Goal: Check status: Check status

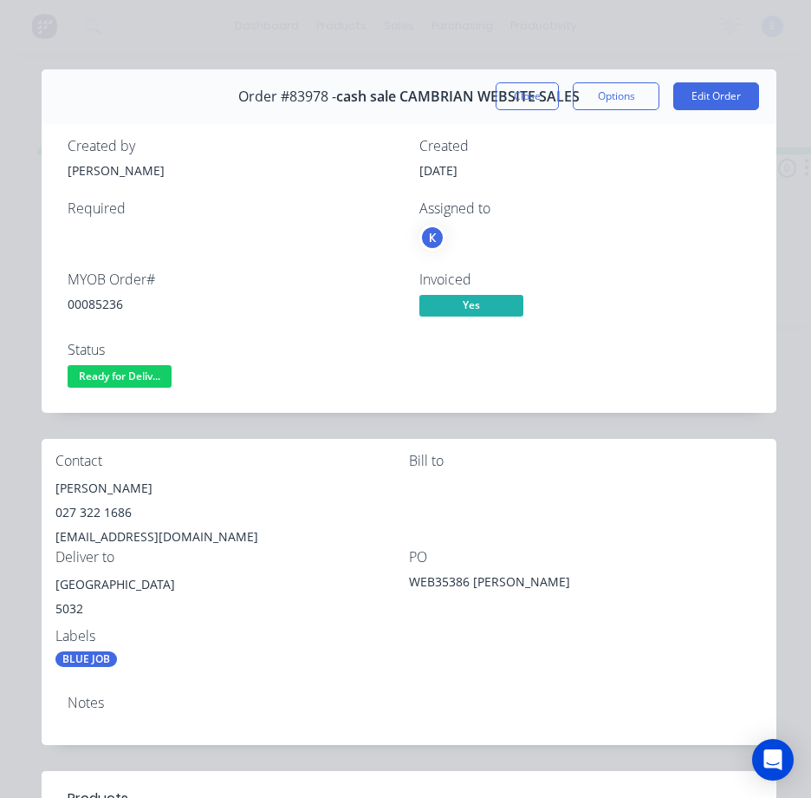
drag, startPoint x: 531, startPoint y: 98, endPoint x: 784, endPoint y: 68, distance: 254.1
click at [531, 100] on button "Close" at bounding box center [527, 96] width 63 height 28
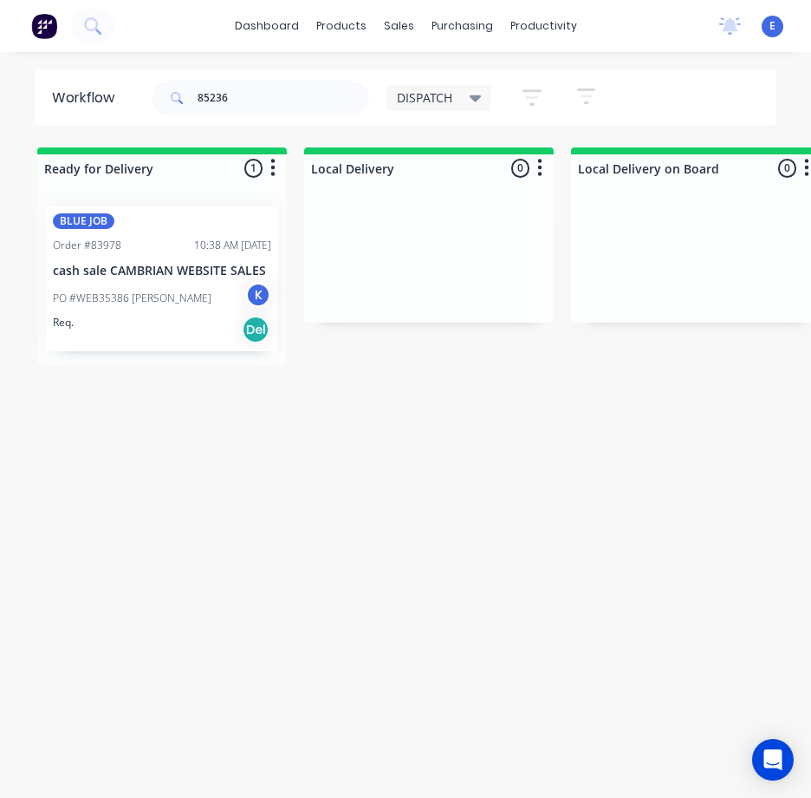
click at [51, 40] on button at bounding box center [44, 26] width 36 height 35
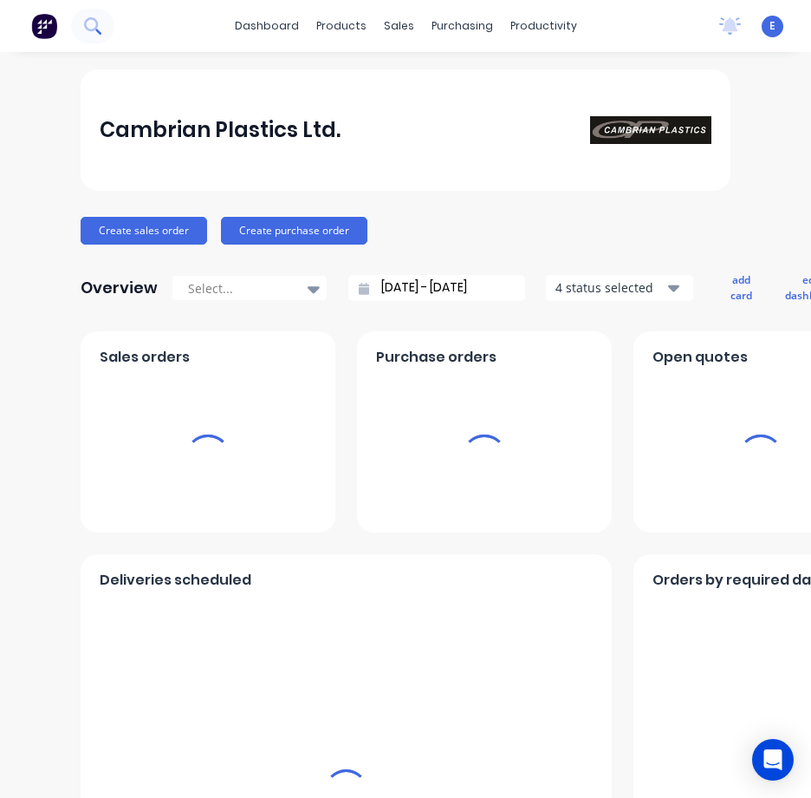
drag, startPoint x: 104, startPoint y: 32, endPoint x: 104, endPoint y: 21, distance: 11.3
click at [104, 21] on button at bounding box center [92, 26] width 43 height 35
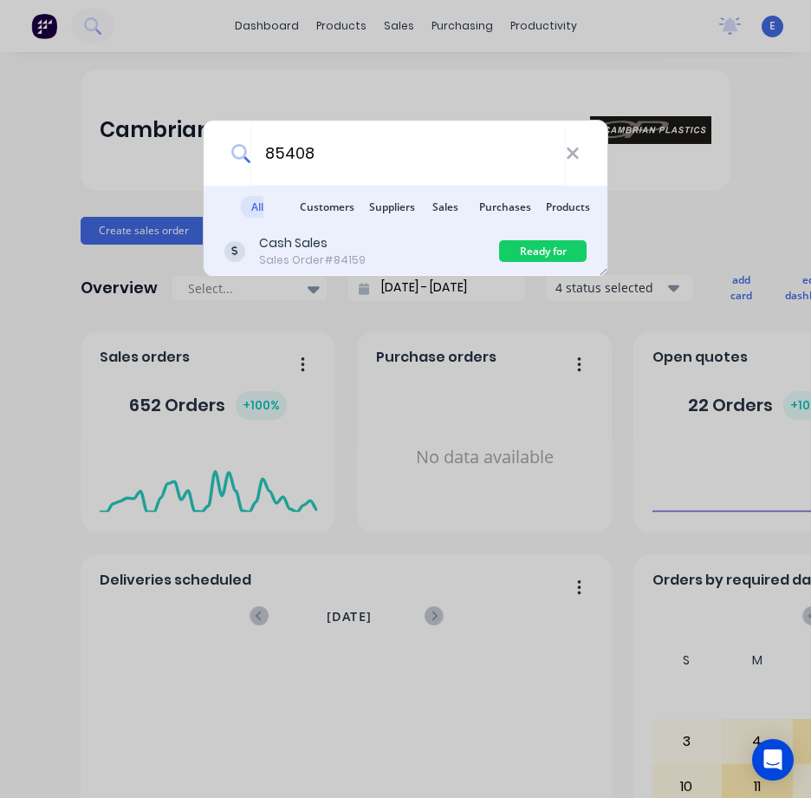
type input "85408"
click at [414, 251] on div "Cash Sales Sales Order #84159" at bounding box center [362, 251] width 275 height 34
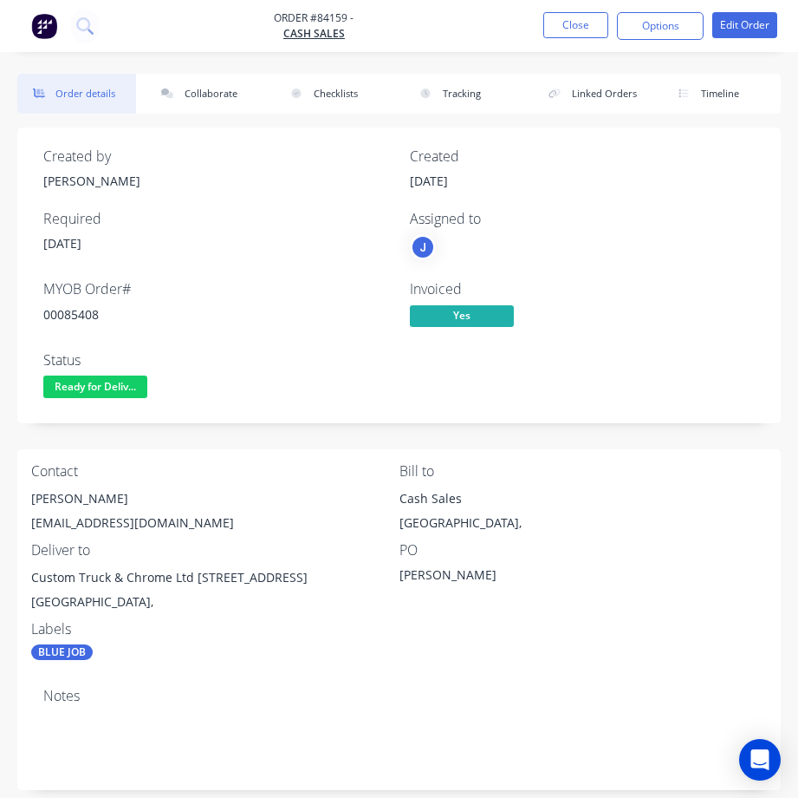
click at [68, 318] on div "00085408" at bounding box center [216, 314] width 346 height 18
drag, startPoint x: 68, startPoint y: 317, endPoint x: 644, endPoint y: 190, distance: 590.4
click at [108, 312] on div "00085408" at bounding box center [216, 314] width 346 height 18
copy div "00085408"
drag, startPoint x: 31, startPoint y: 524, endPoint x: 771, endPoint y: 563, distance: 740.5
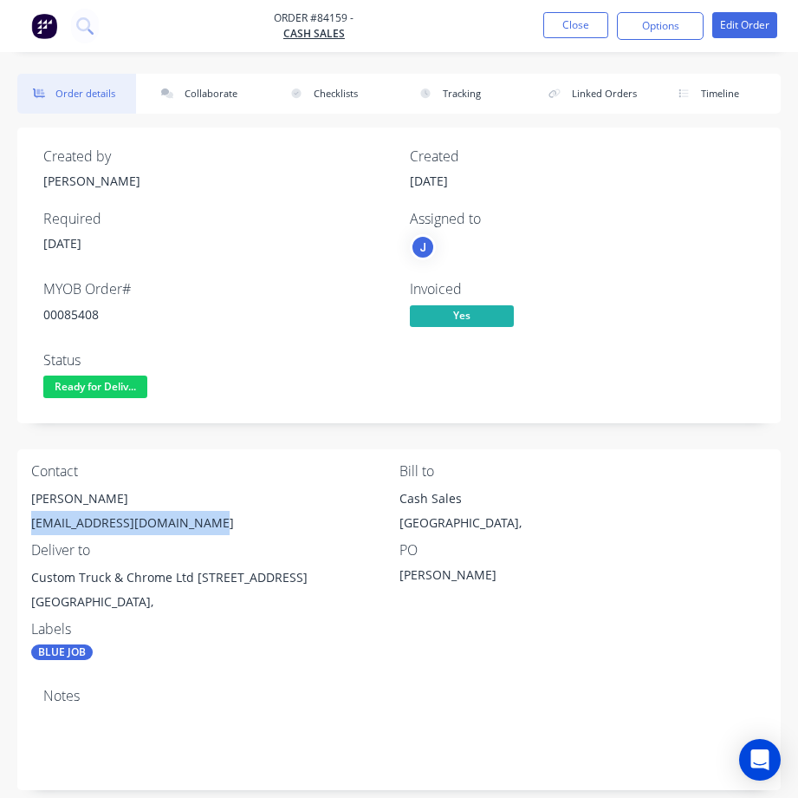
click at [231, 513] on div "[EMAIL_ADDRESS][DOMAIN_NAME]" at bounding box center [215, 523] width 368 height 24
copy div "[EMAIL_ADDRESS][DOMAIN_NAME]"
drag, startPoint x: 36, startPoint y: 493, endPoint x: 124, endPoint y: 504, distance: 88.2
click at [124, 504] on div "[PERSON_NAME]" at bounding box center [215, 498] width 368 height 24
copy div "hris [PERSON_NAME]"
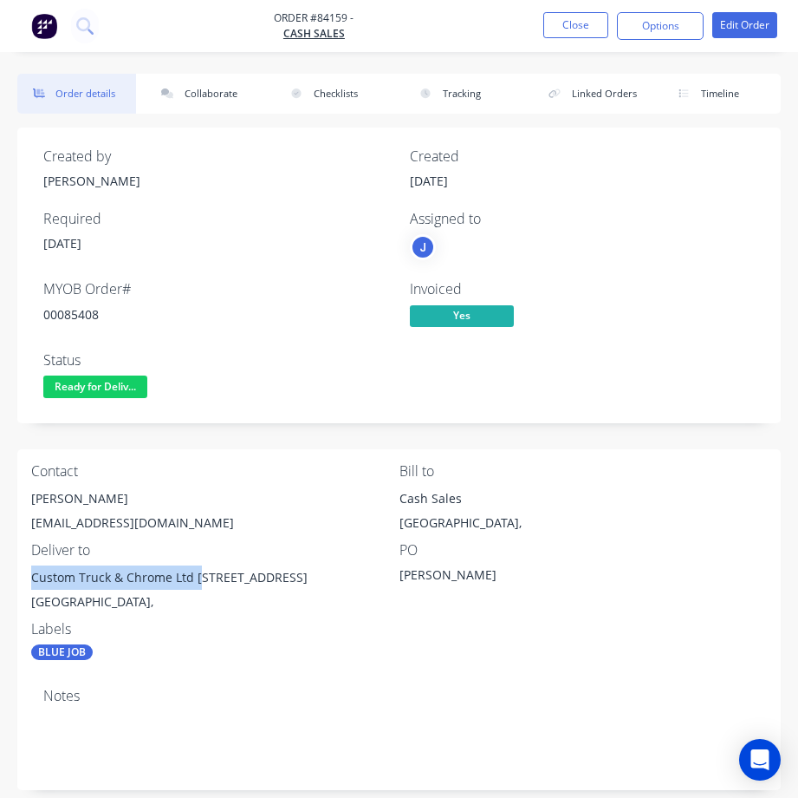
drag, startPoint x: 29, startPoint y: 576, endPoint x: 199, endPoint y: 577, distance: 169.9
click at [199, 577] on div "Contact [PERSON_NAME] [EMAIL_ADDRESS][DOMAIN_NAME] Bill to Cash Sales [GEOGRAPH…" at bounding box center [399, 561] width 764 height 225
click at [201, 576] on div "Custom Truck & Chrome Ltd [STREET_ADDRESS]" at bounding box center [215, 577] width 368 height 24
click at [212, 576] on div "Custom Truck & Chrome Ltd [STREET_ADDRESS]" at bounding box center [215, 577] width 368 height 24
drag, startPoint x: 213, startPoint y: 575, endPoint x: 243, endPoint y: 583, distance: 30.7
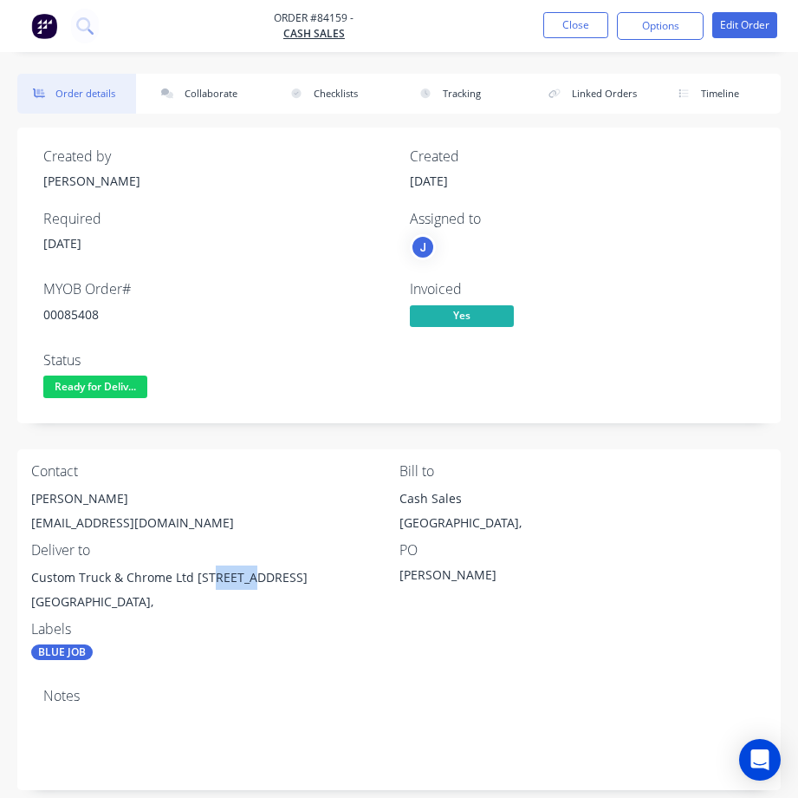
click at [243, 583] on div "Custom Truck & Chrome Ltd [STREET_ADDRESS]" at bounding box center [215, 577] width 368 height 24
copy div "unit G"
drag, startPoint x: 27, startPoint y: 575, endPoint x: 723, endPoint y: 342, distance: 734.2
click at [194, 570] on div "Contact [PERSON_NAME] [EMAIL_ADDRESS][DOMAIN_NAME] Bill to Cash Sales [GEOGRAPH…" at bounding box center [399, 561] width 764 height 225
copy div "Custom Truck & Chrome Ltd"
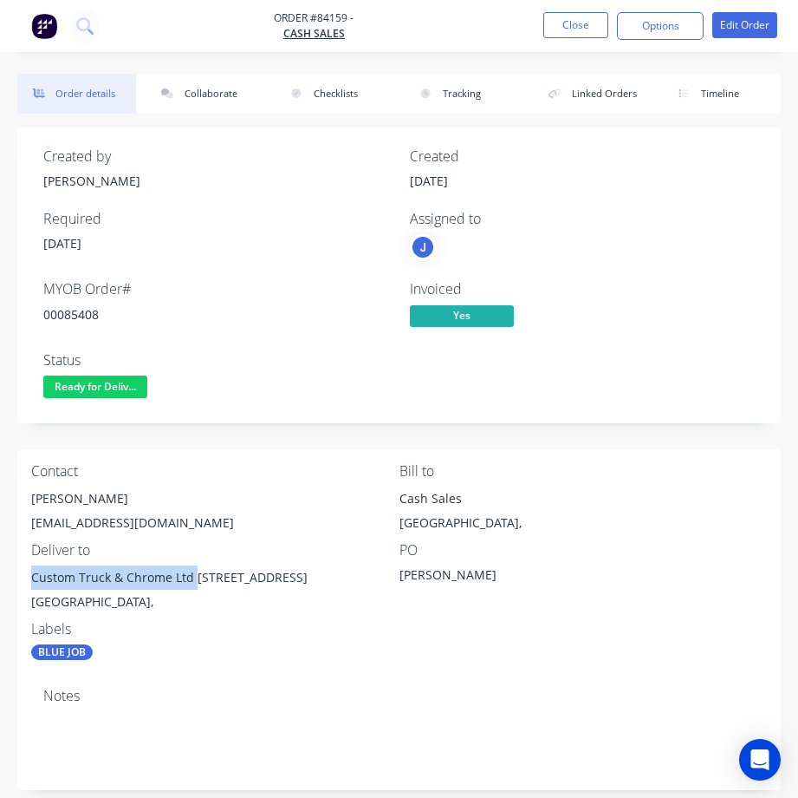
copy div "Custom Truck & Chrome Ltd"
click at [109, 388] on span "Ready for Deliv..." at bounding box center [95, 386] width 104 height 22
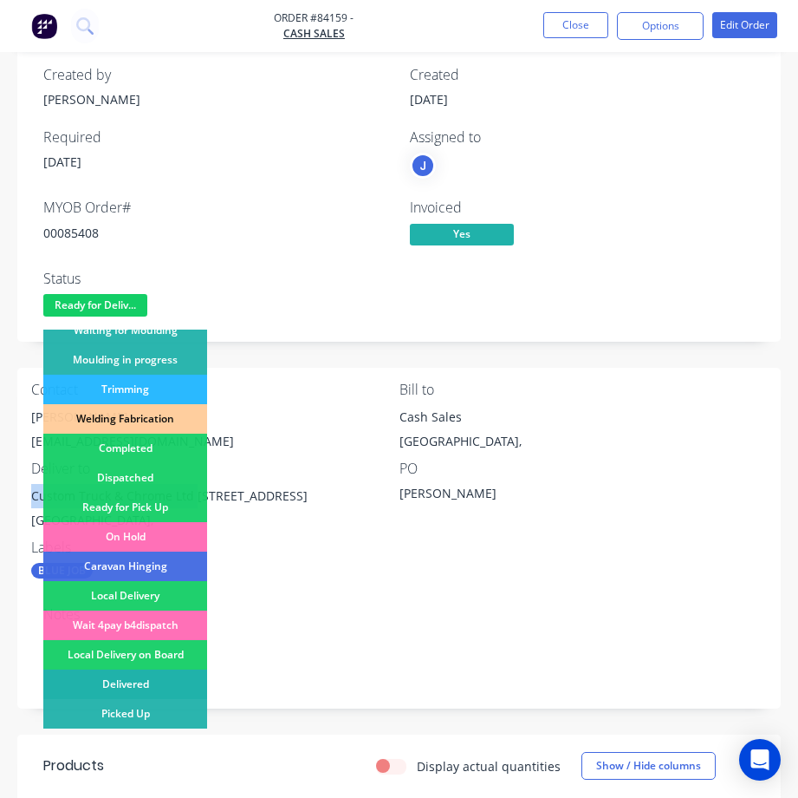
scroll to position [347, 0]
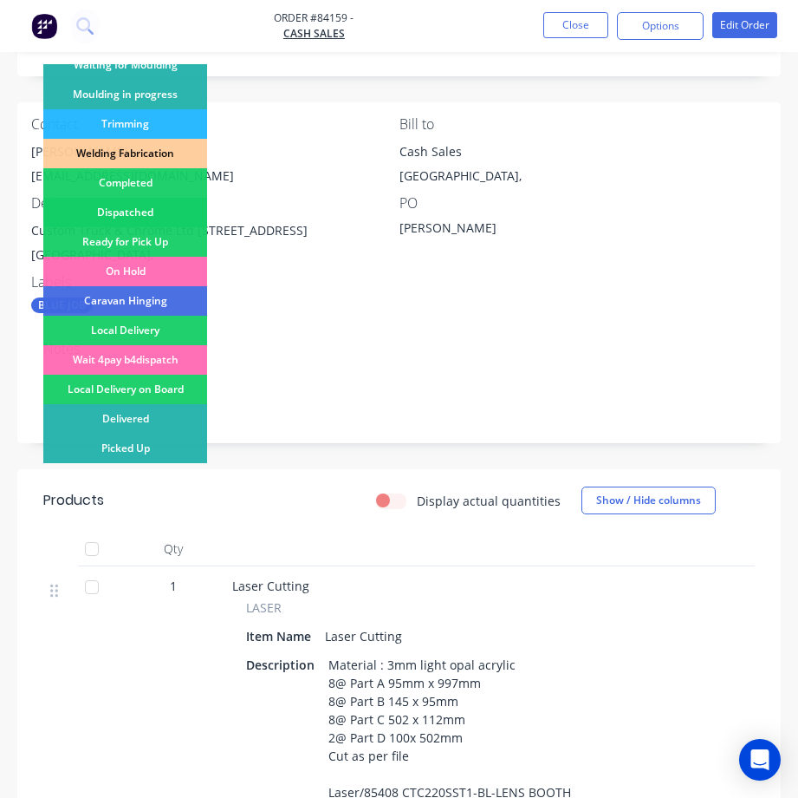
click at [111, 210] on div "Dispatched" at bounding box center [125, 212] width 164 height 29
